Goal: Information Seeking & Learning: Learn about a topic

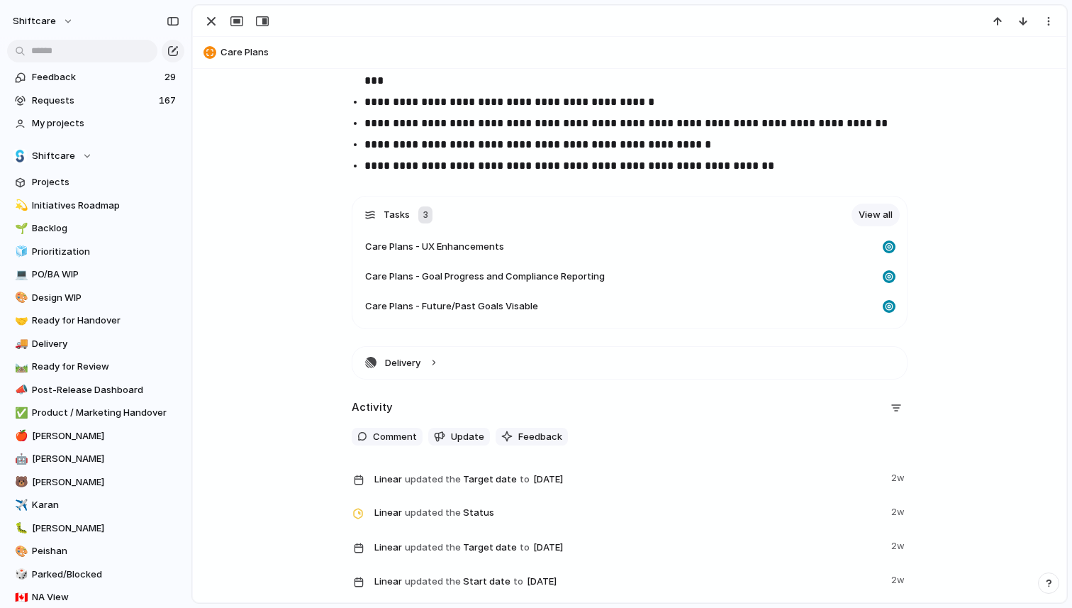
scroll to position [1289, 0]
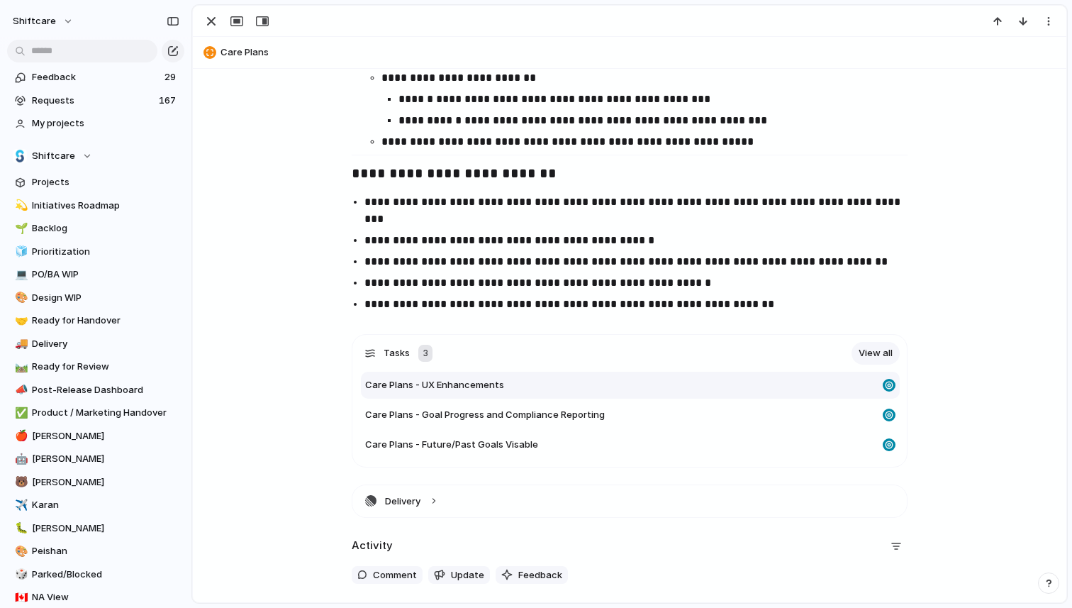
click at [484, 382] on span "Care Plans - UX Enhancements" at bounding box center [434, 385] width 139 height 14
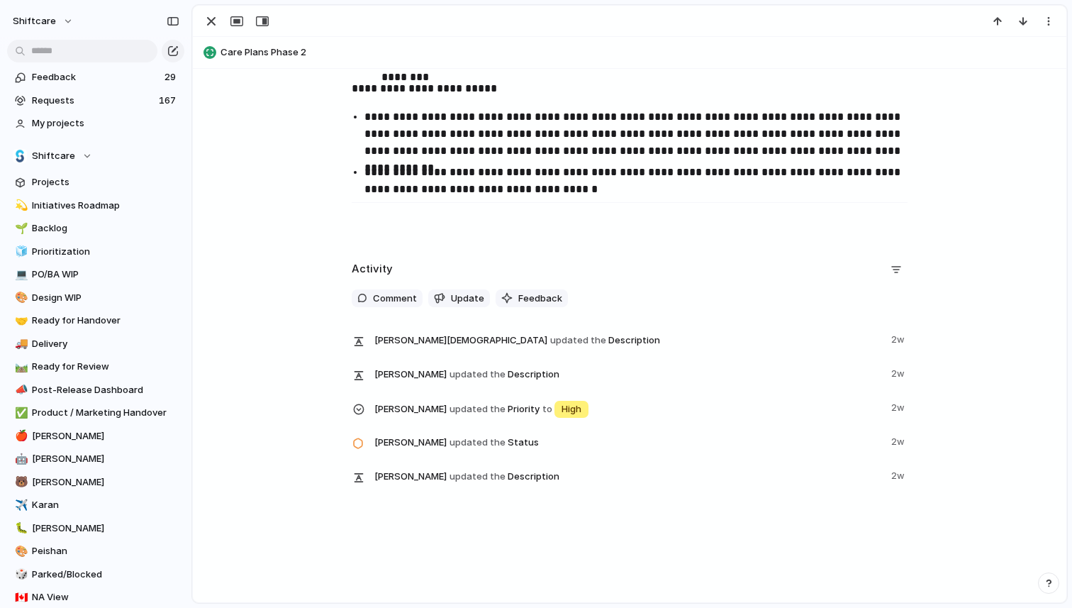
scroll to position [983, 0]
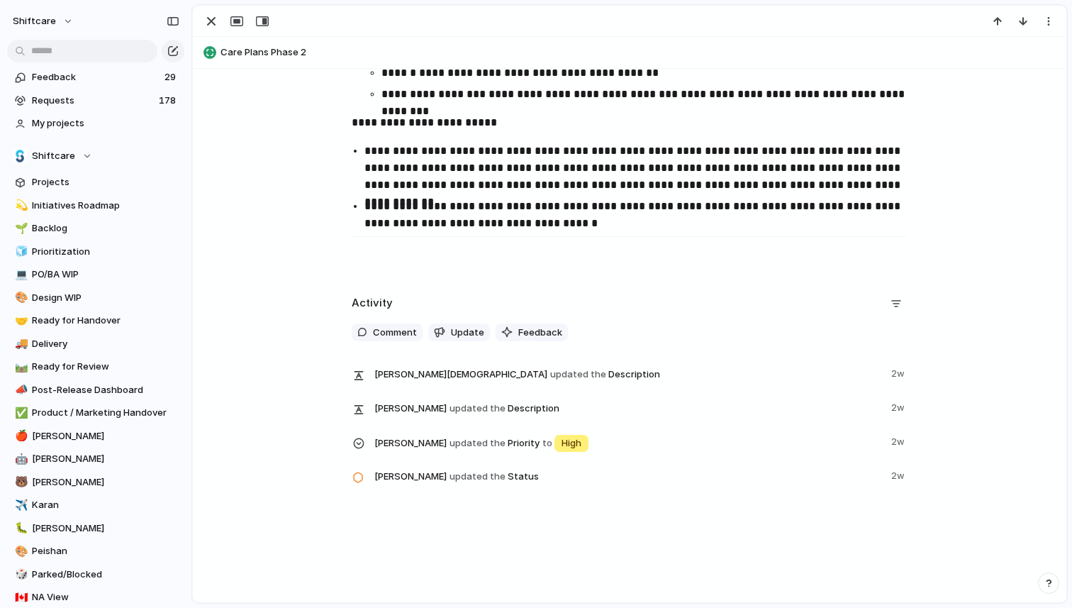
scroll to position [1332, 0]
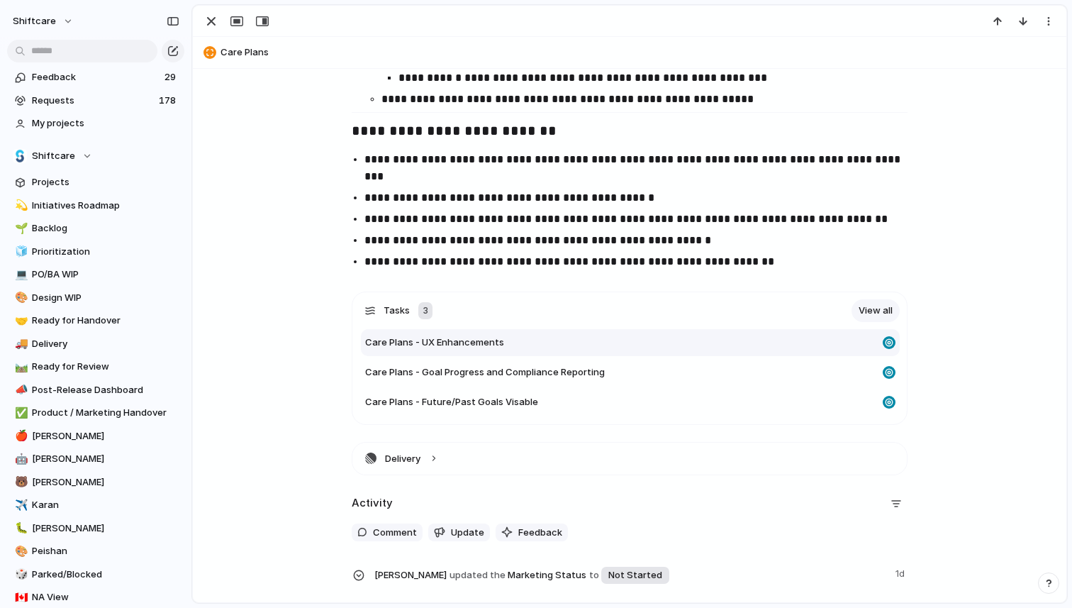
click at [496, 348] on span "Care Plans - UX Enhancements" at bounding box center [434, 342] width 139 height 14
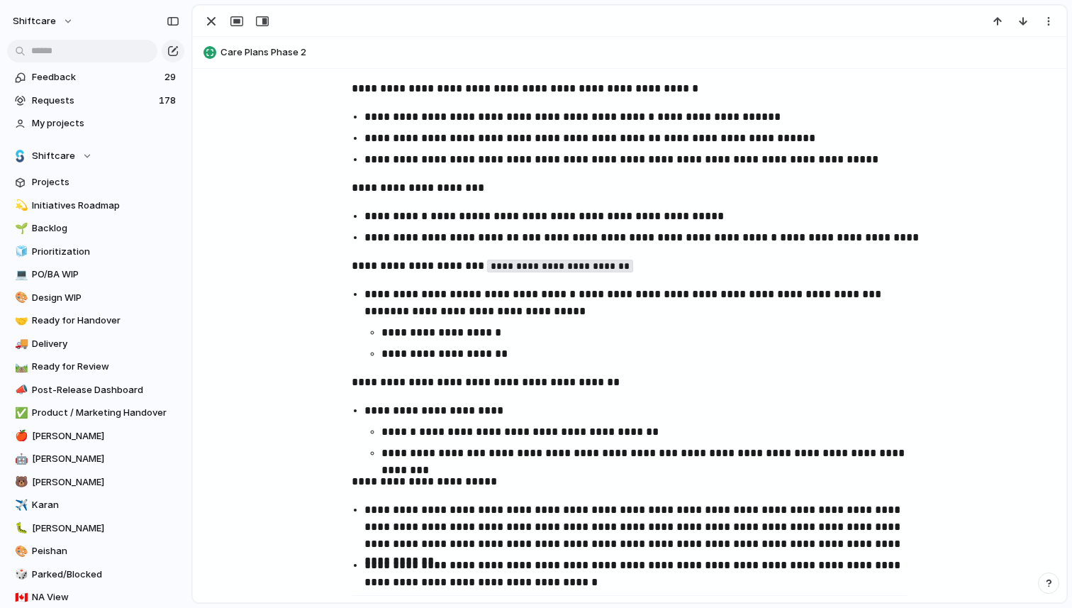
scroll to position [1227, 0]
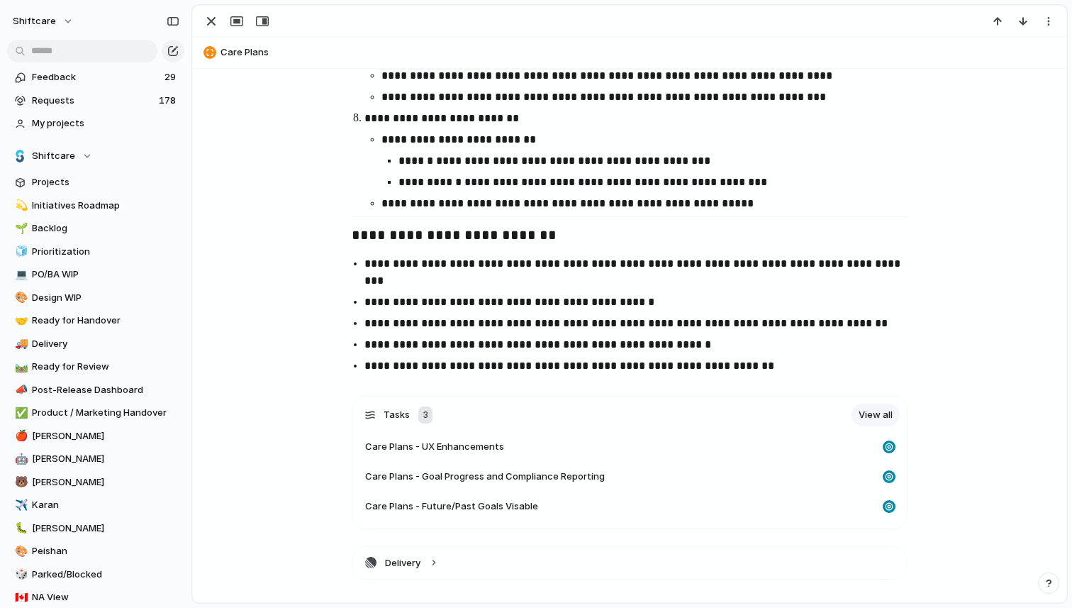
scroll to position [1332, 0]
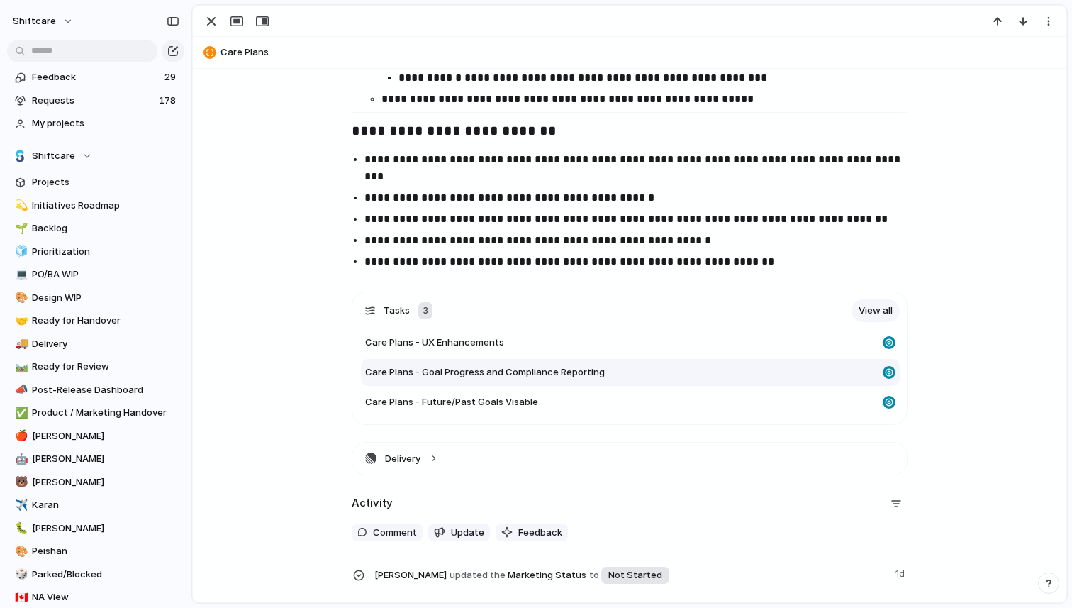
click at [516, 369] on span "Care Plans - Goal Progress and Compliance Reporting" at bounding box center [485, 372] width 240 height 14
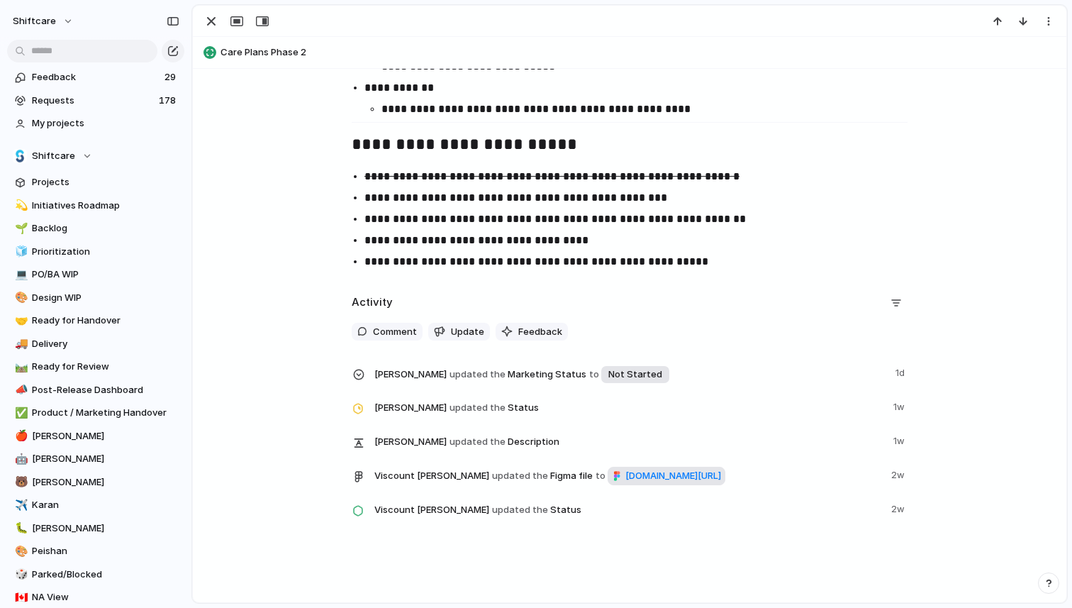
click at [625, 483] on span "[DOMAIN_NAME][URL]" at bounding box center [673, 476] width 96 height 14
